Goal: Find contact information

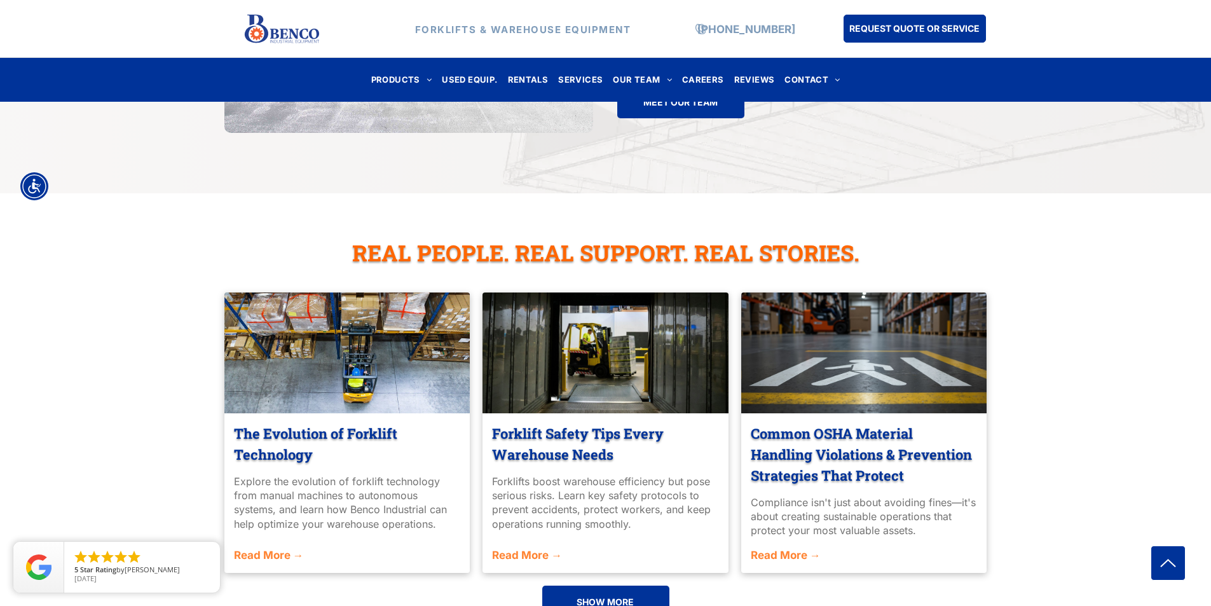
scroll to position [3090, 0]
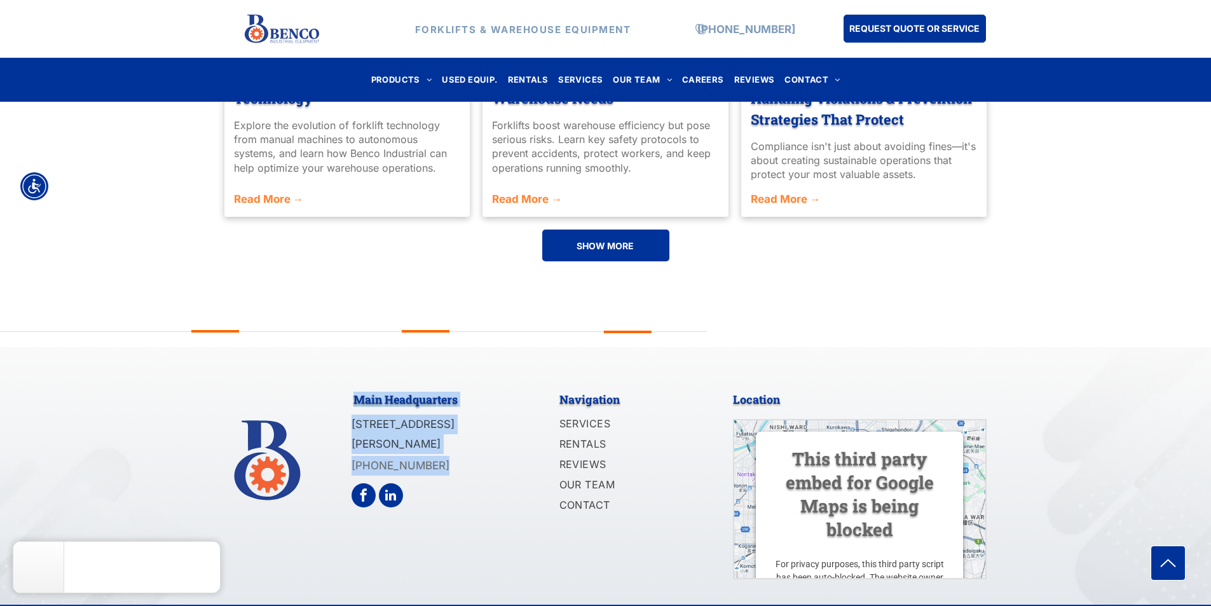
drag, startPoint x: 438, startPoint y: 425, endPoint x: 345, endPoint y: 427, distance: 93.5
click at [345, 427] on div "Main Headquarters [STREET_ADDRESS][PERSON_NAME] [PHONE_NUMBER] Navigation SERVI…" at bounding box center [605, 482] width 763 height 194
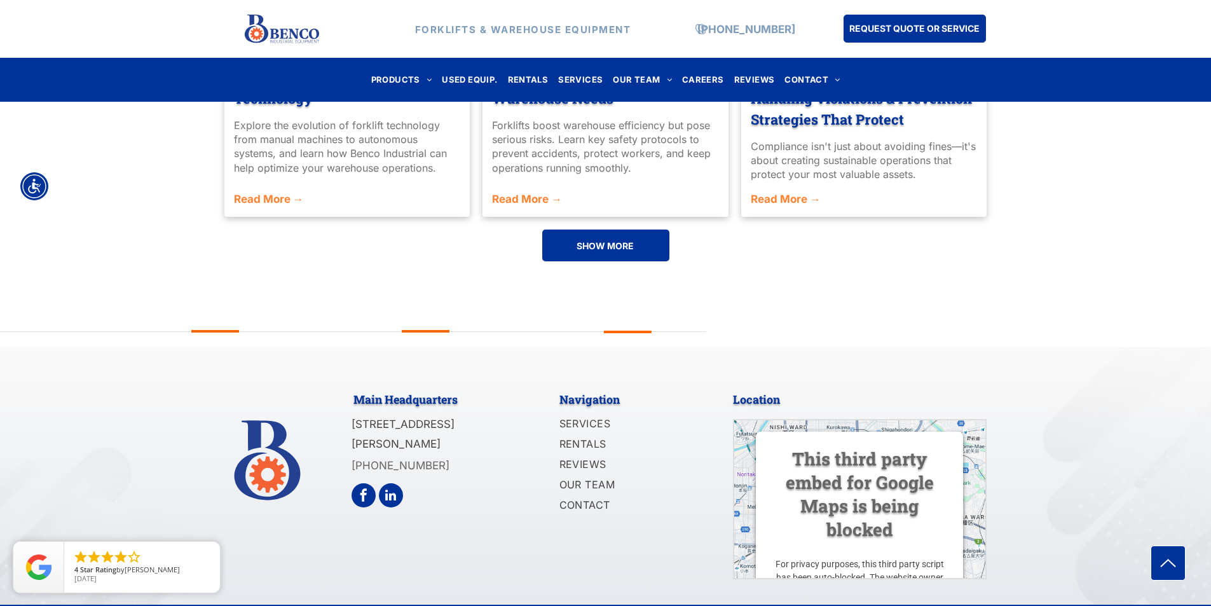
click at [492, 457] on div "Main Headquarters [STREET_ADDRESS][PERSON_NAME] [PHONE_NUMBER]" at bounding box center [447, 482] width 191 height 194
drag, startPoint x: 434, startPoint y: 436, endPoint x: 351, endPoint y: 430, distance: 82.9
click at [352, 456] on p "[PHONE_NUMBER]" at bounding box center [431, 466] width 158 height 20
copy link "[PHONE_NUMBER]"
drag, startPoint x: 509, startPoint y: 409, endPoint x: 353, endPoint y: 387, distance: 157.9
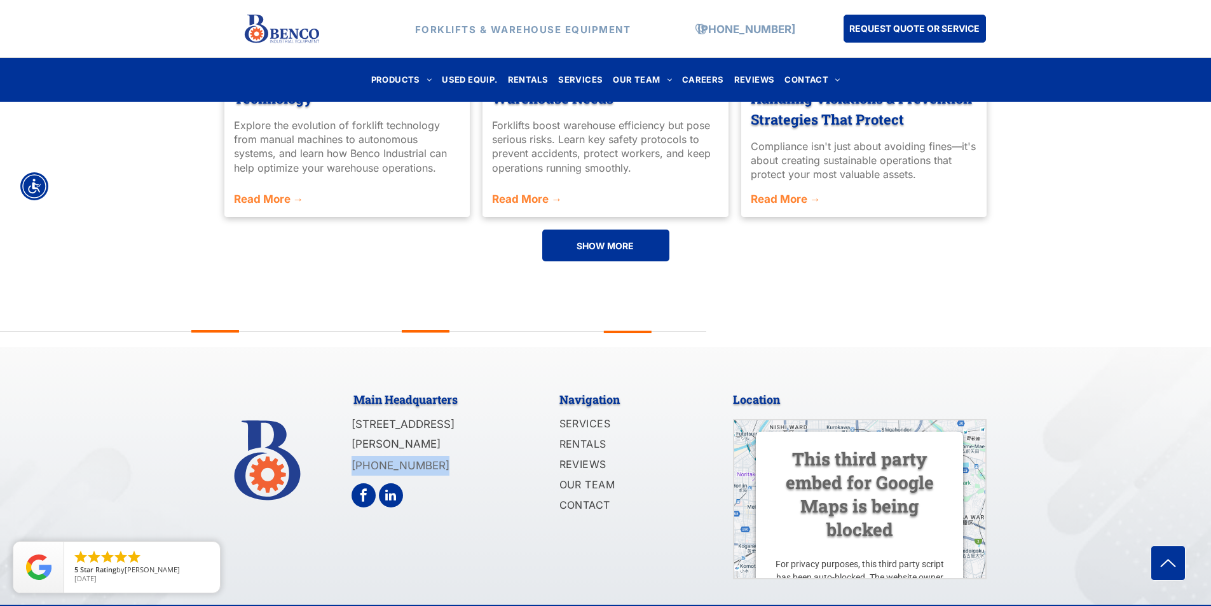
click at [353, 387] on div "Main Headquarters [STREET_ADDRESS][PERSON_NAME] [PHONE_NUMBER]" at bounding box center [447, 482] width 191 height 194
copy span "[STREET_ADDRESS][PERSON_NAME]"
click at [437, 418] on span "[STREET_ADDRESS][PERSON_NAME]" at bounding box center [403, 434] width 103 height 32
click at [365, 418] on span "[STREET_ADDRESS][PERSON_NAME]" at bounding box center [403, 434] width 103 height 32
click at [366, 418] on span "[STREET_ADDRESS][PERSON_NAME]" at bounding box center [403, 434] width 103 height 32
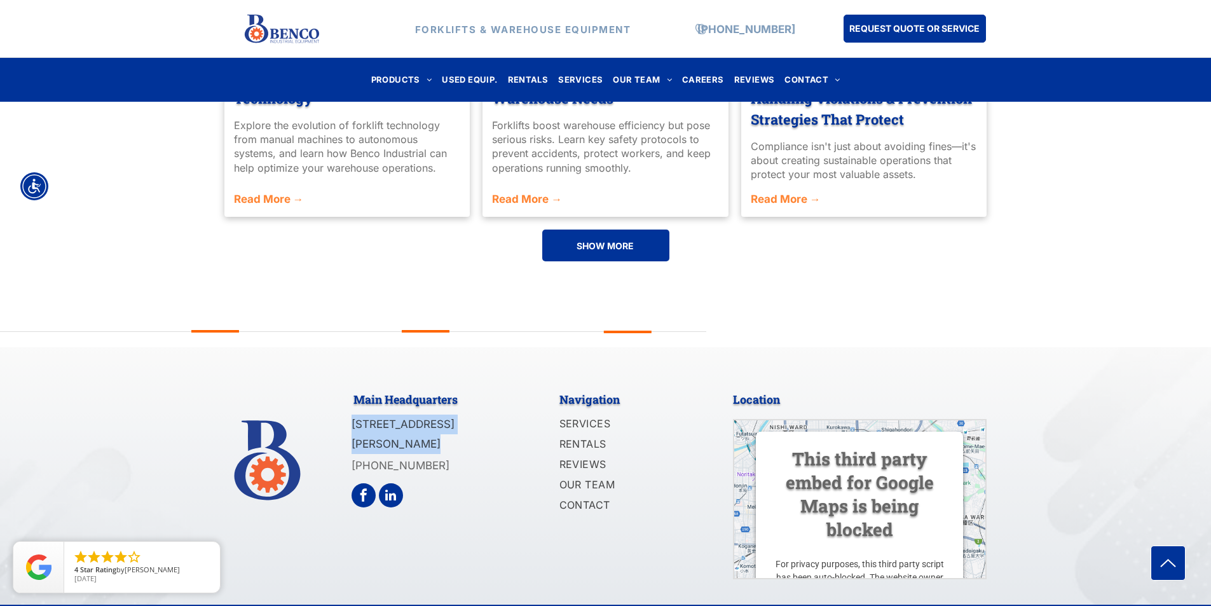
click at [366, 418] on span "[STREET_ADDRESS][PERSON_NAME]" at bounding box center [403, 434] width 103 height 32
click at [357, 355] on div "Main Headquarters [STREET_ADDRESS][PERSON_NAME] [PHONE_NUMBER] Navigation SERVI…" at bounding box center [605, 476] width 1211 height 258
click at [121, 188] on div "The Evolution of Forklift Technology [DATE] Explore the evolution of forklift t…" at bounding box center [605, 123] width 1211 height 392
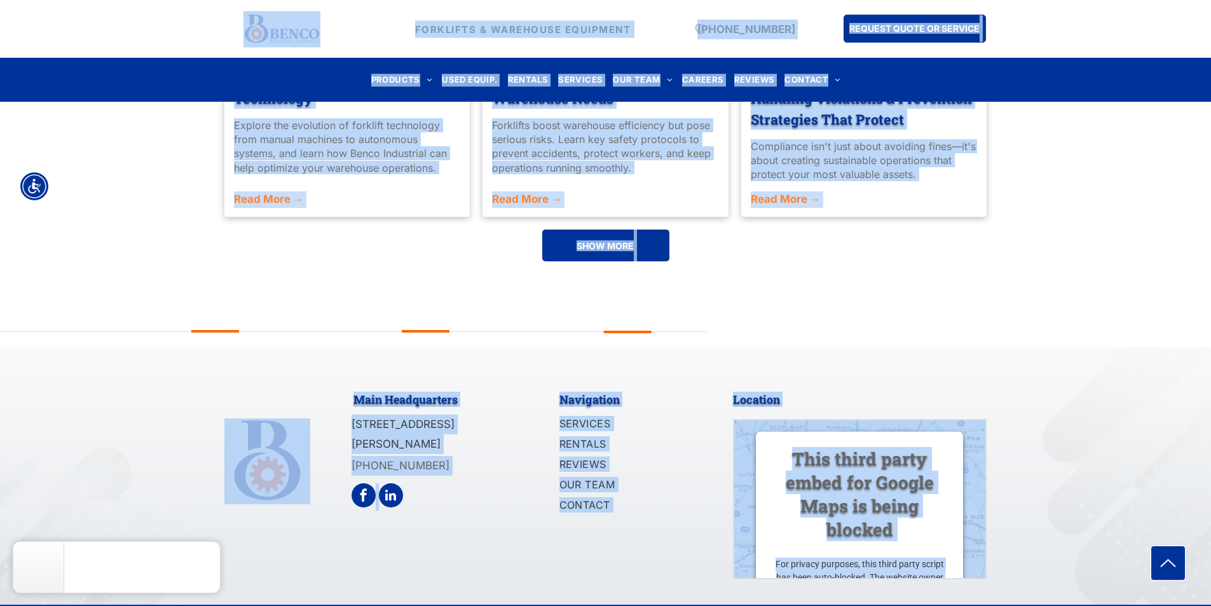
drag, startPoint x: 29, startPoint y: 43, endPoint x: 993, endPoint y: 608, distance: 1117.5
click at [186, 235] on div "The Evolution of Forklift Technology [DATE] Explore the evolution of forklift t…" at bounding box center [605, 123] width 1211 height 392
